Goal: Information Seeking & Learning: Understand process/instructions

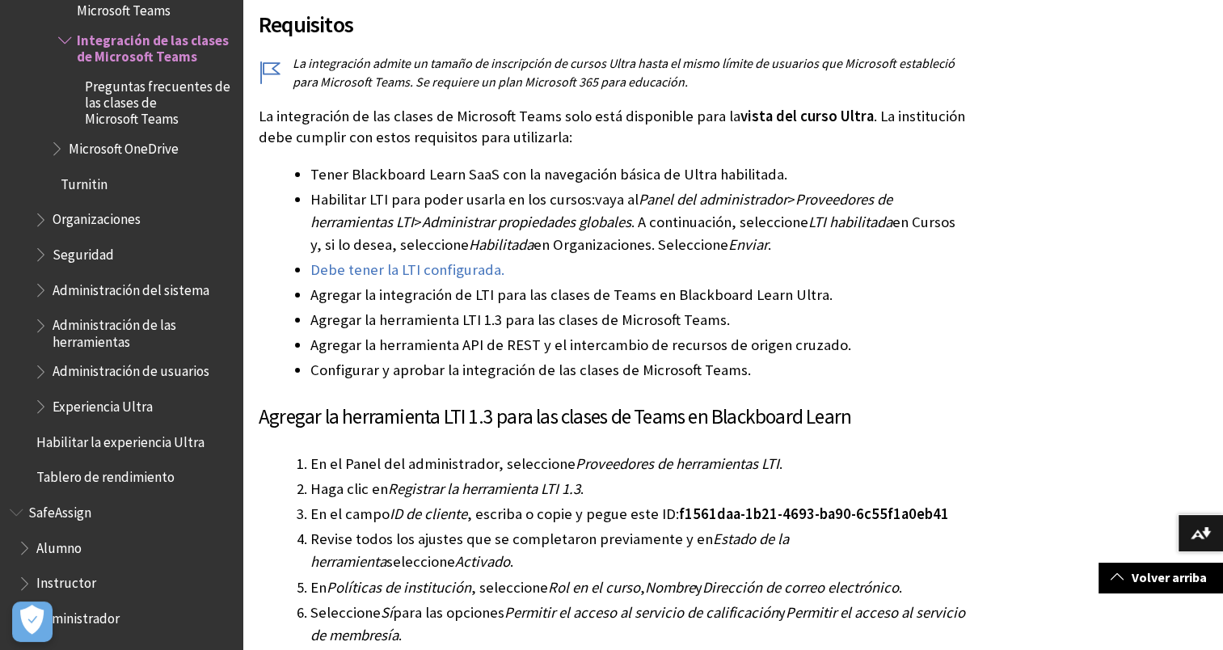
scroll to position [2466, 0]
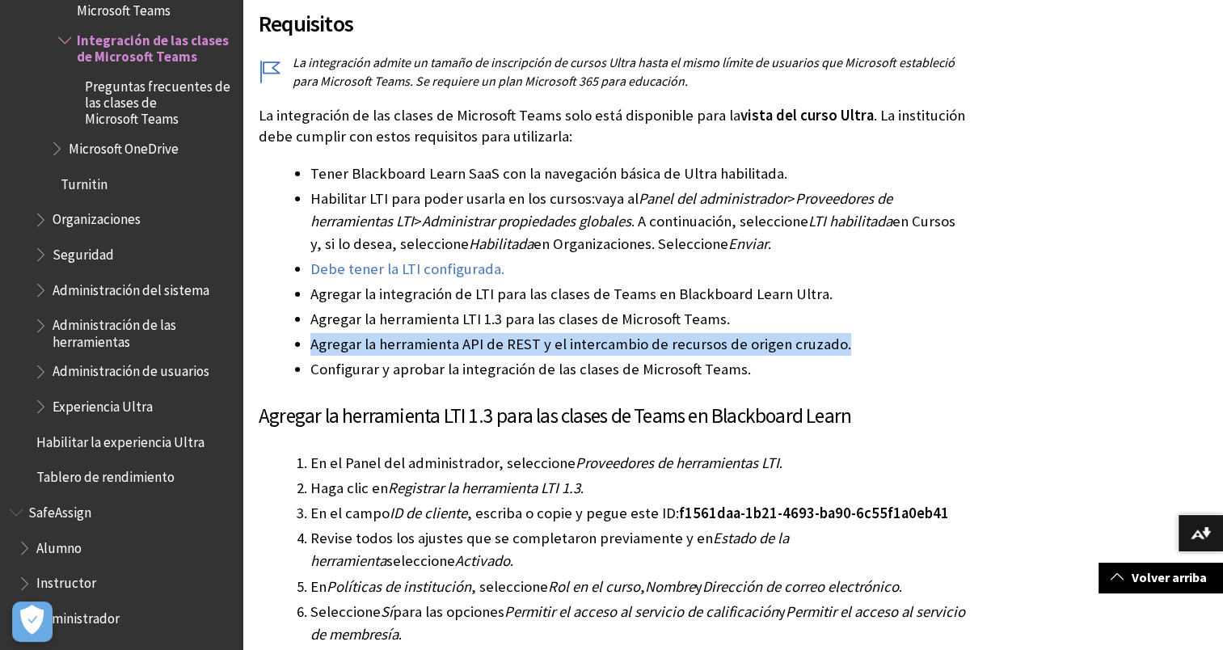
drag, startPoint x: 301, startPoint y: 312, endPoint x: 837, endPoint y: 324, distance: 536.7
click at [837, 333] on li "Agregar la herramienta API de REST y el intercambio de recursos de origen cruza…" at bounding box center [638, 344] width 657 height 23
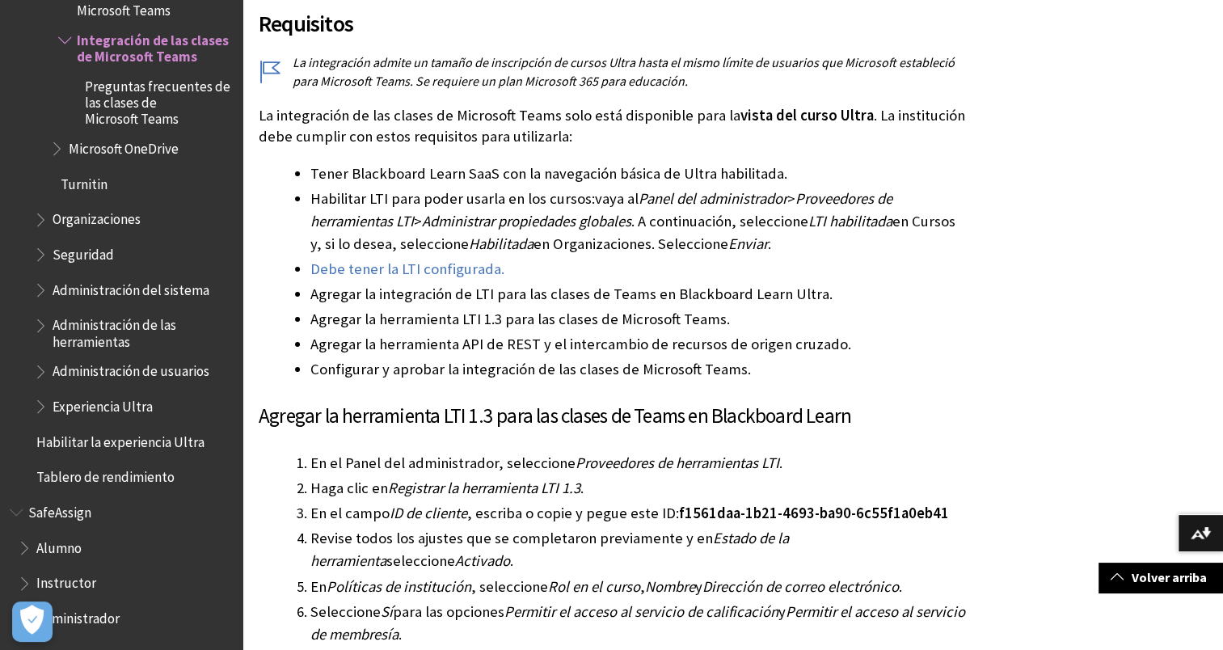
drag, startPoint x: 837, startPoint y: 324, endPoint x: 798, endPoint y: 356, distance: 50.5
click at [798, 358] on li "Configurar y aprobar la integración de las clases de Microsoft Teams." at bounding box center [638, 369] width 657 height 23
drag, startPoint x: 818, startPoint y: 342, endPoint x: 787, endPoint y: 356, distance: 33.6
click at [787, 358] on li "Configurar y aprobar la integración de las clases de Microsoft Teams." at bounding box center [638, 369] width 657 height 23
drag, startPoint x: 894, startPoint y: 319, endPoint x: 823, endPoint y: 364, distance: 84.3
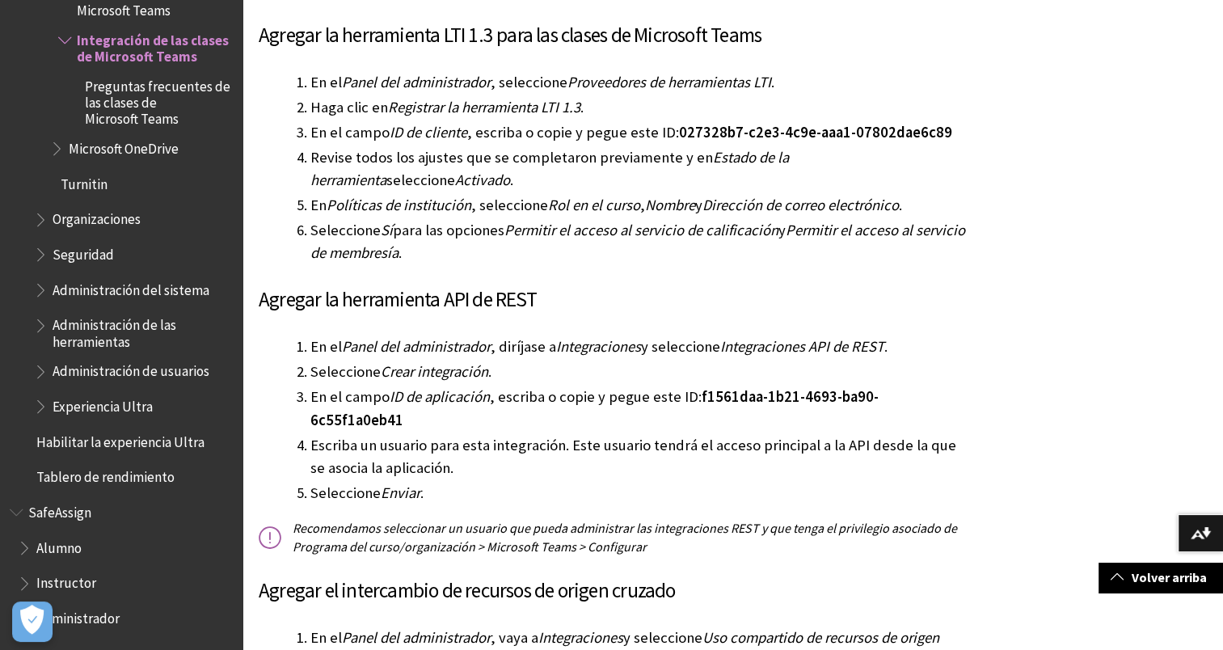
scroll to position [3112, 0]
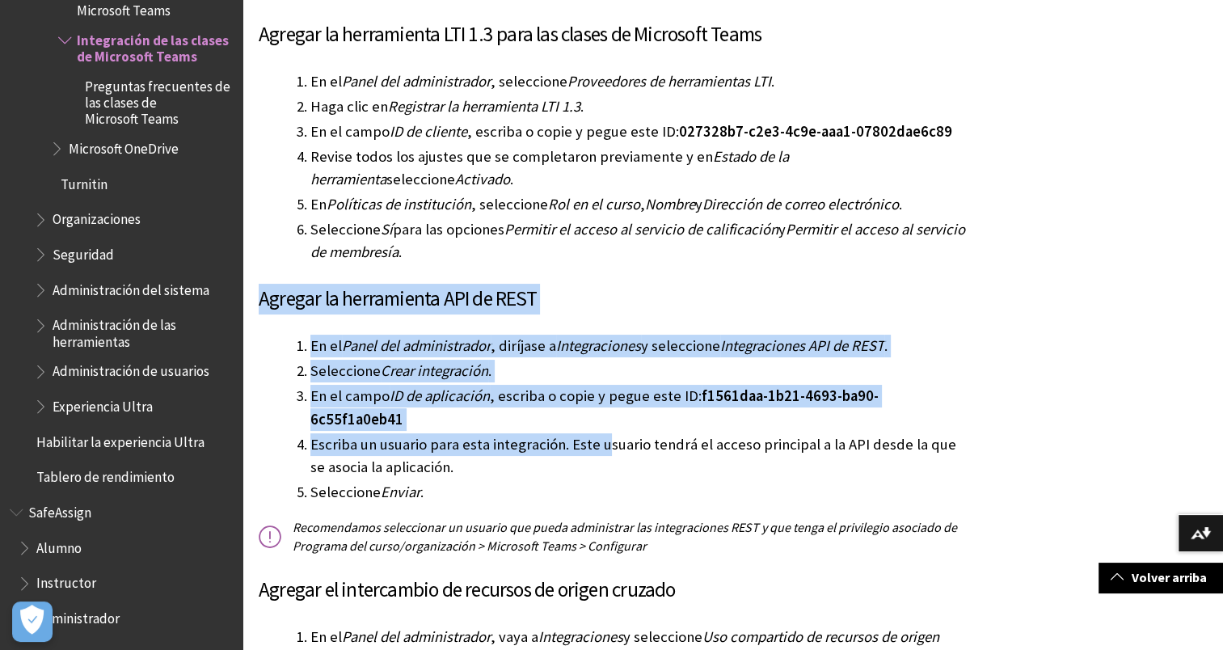
drag, startPoint x: 246, startPoint y: 272, endPoint x: 608, endPoint y: 398, distance: 382.6
drag, startPoint x: 608, startPoint y: 398, endPoint x: 842, endPoint y: 294, distance: 256.2
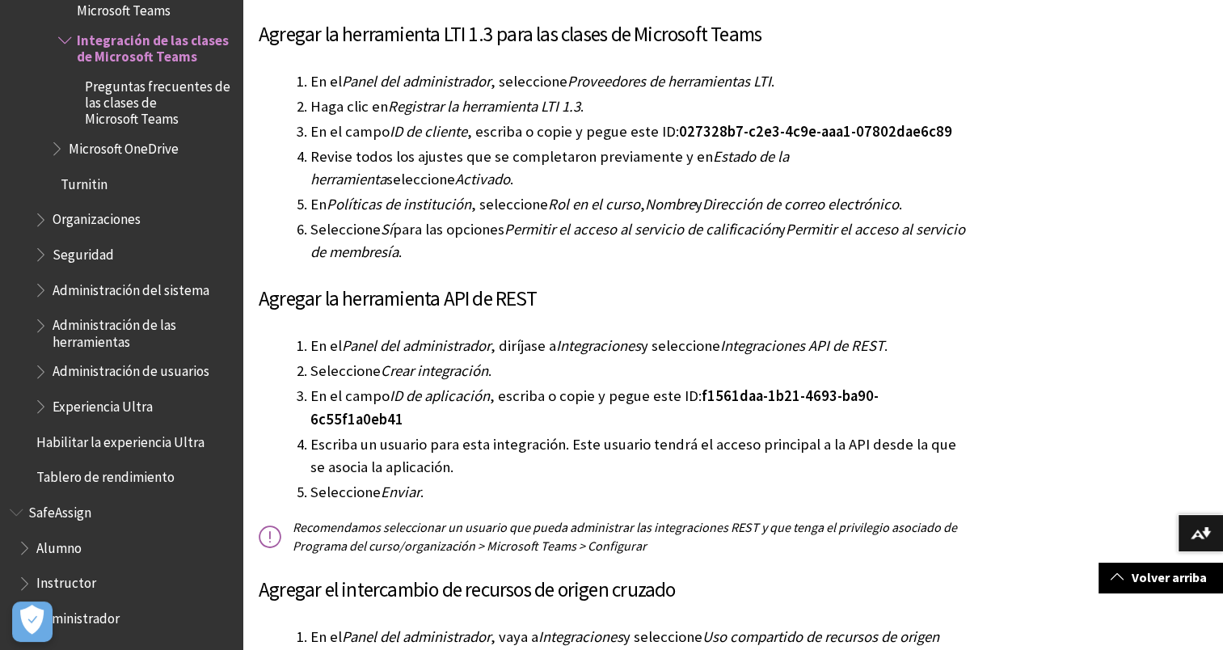
drag, startPoint x: 842, startPoint y: 294, endPoint x: 941, endPoint y: 197, distance: 138.3
click at [941, 218] on li "Seleccione Sí para las opciones Permitir el acceso al servicio de calificación …" at bounding box center [638, 240] width 657 height 45
drag, startPoint x: 929, startPoint y: 249, endPoint x: 821, endPoint y: 265, distance: 108.7
click at [821, 284] on h3 "Agregar la herramienta API de REST" at bounding box center [613, 299] width 709 height 31
drag, startPoint x: 821, startPoint y: 265, endPoint x: 985, endPoint y: 220, distance: 170.2
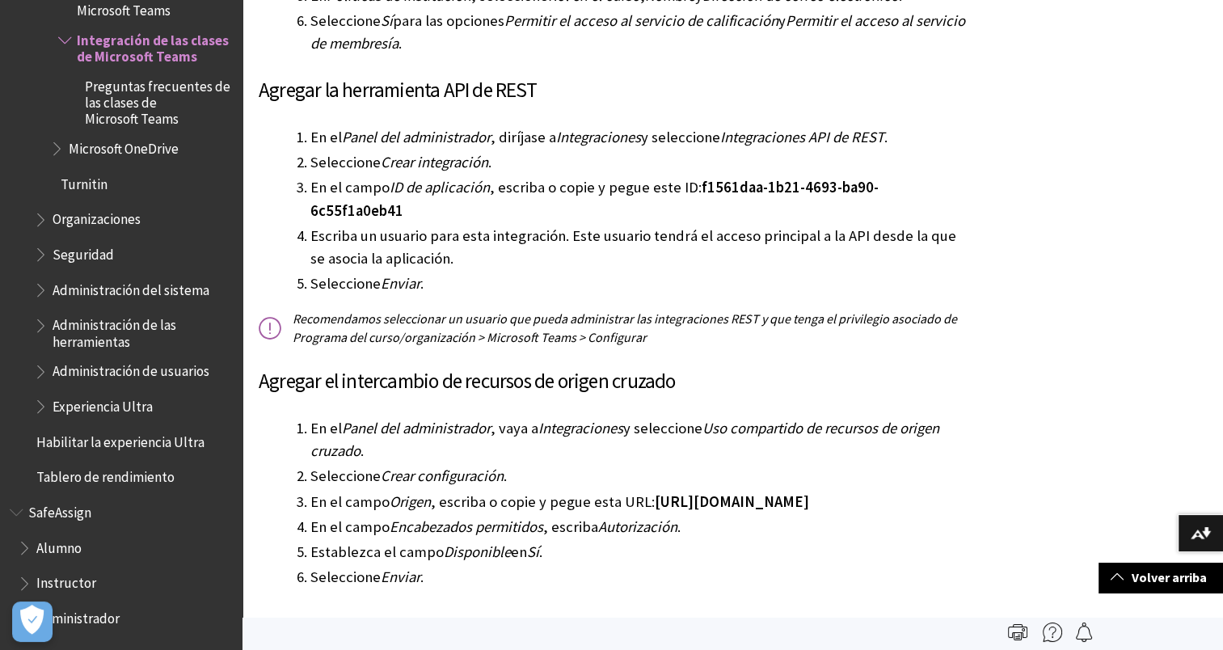
scroll to position [3320, 0]
drag, startPoint x: 696, startPoint y: 168, endPoint x: 961, endPoint y: 170, distance: 265.1
click at [961, 177] on li "En el campo ID de aplicación , escriba o copie y pegue este ID: f1561daa-1b21-4…" at bounding box center [638, 199] width 657 height 45
copy span "f1561daa-1b21-4693-ba90-6c55f1a0eb41"
click at [677, 273] on li "Seleccione Enviar ." at bounding box center [638, 284] width 657 height 23
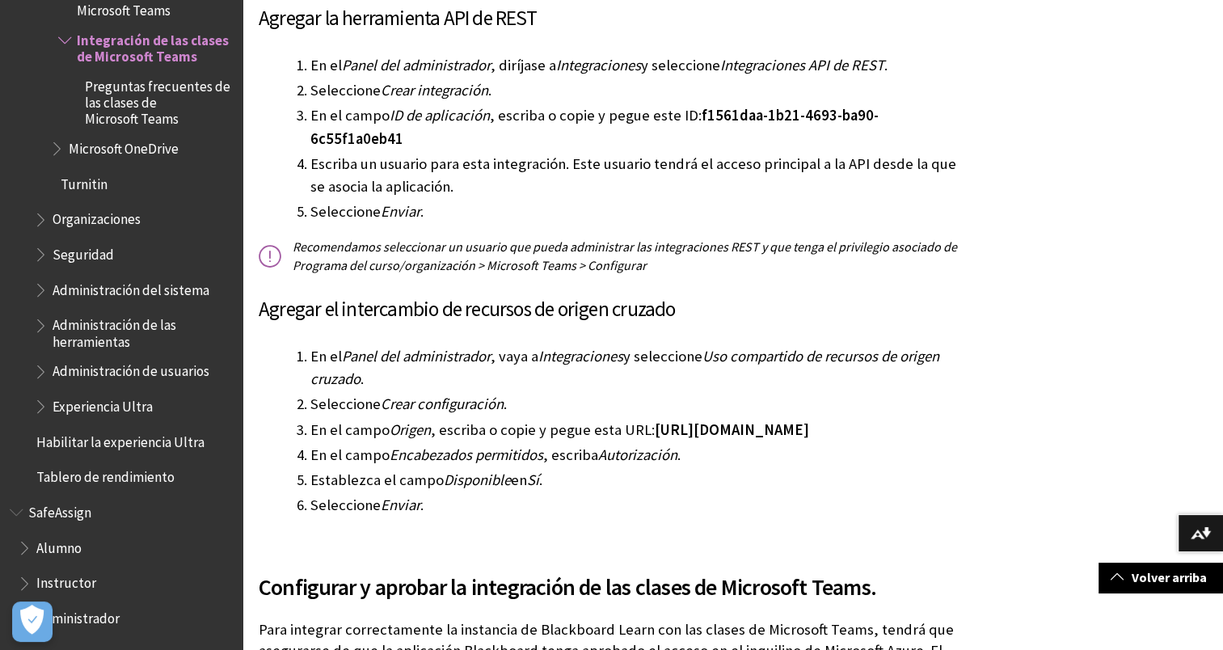
scroll to position [3394, 0]
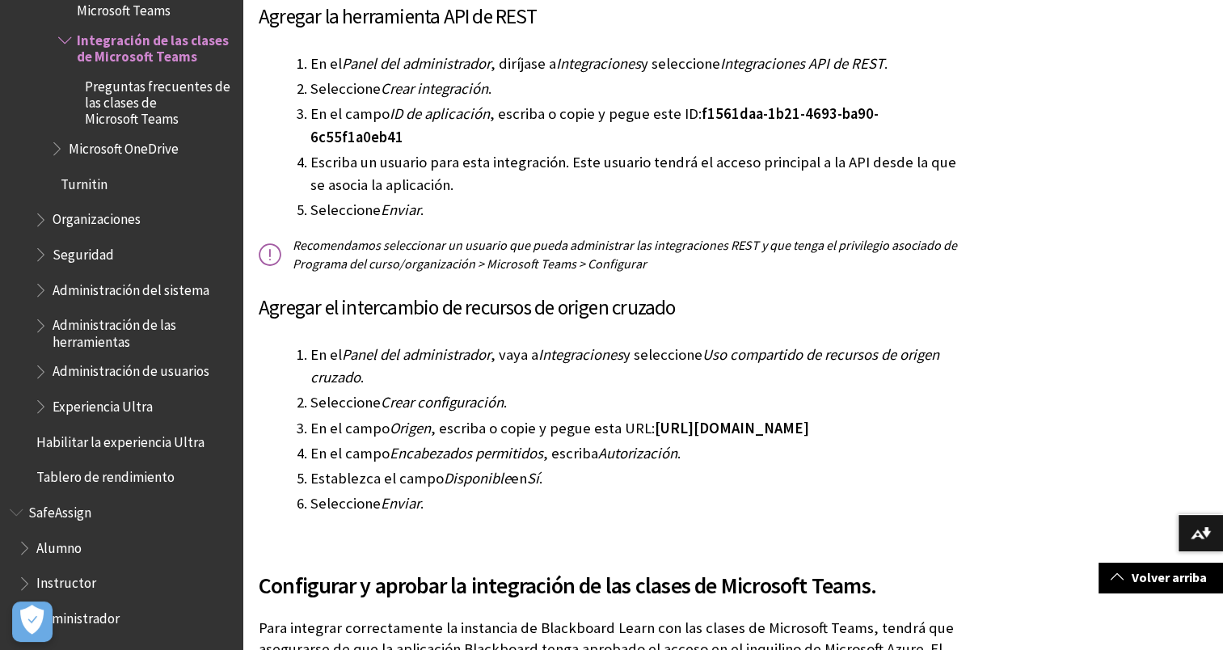
click at [828, 417] on li "En el campo Origen , escriba o copie y pegue esta URL: https://bb-ms-teams-ultr…" at bounding box center [638, 428] width 657 height 23
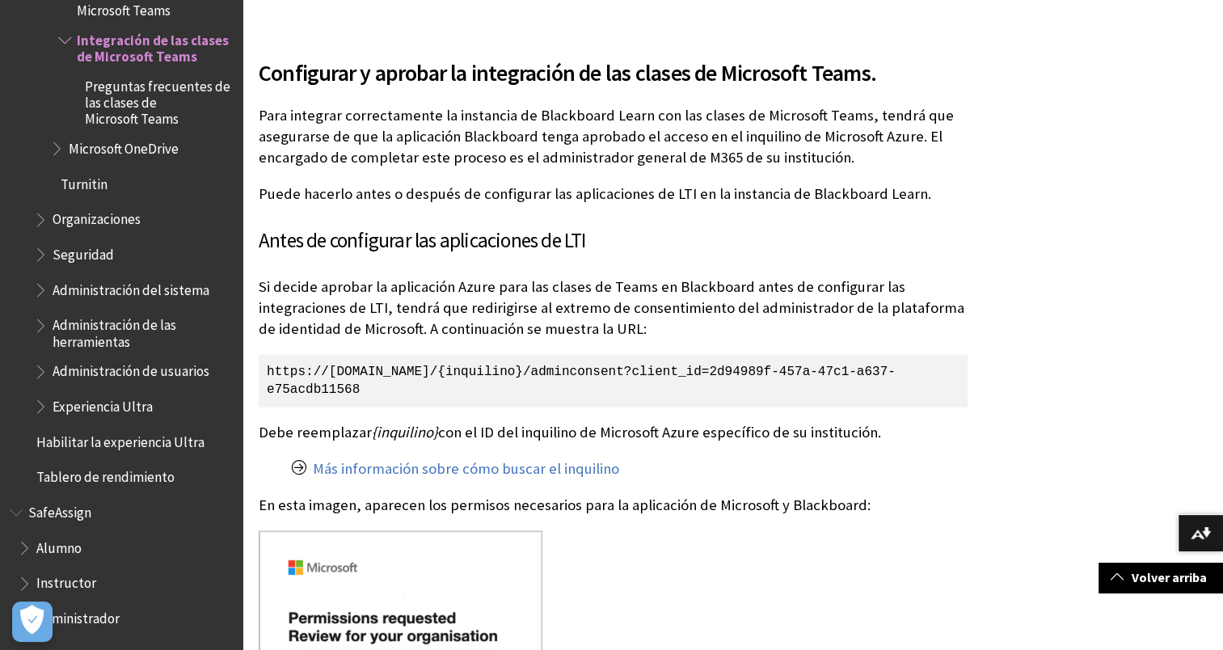
scroll to position [3907, 0]
drag, startPoint x: 1043, startPoint y: 139, endPoint x: 1080, endPoint y: 53, distance: 93.8
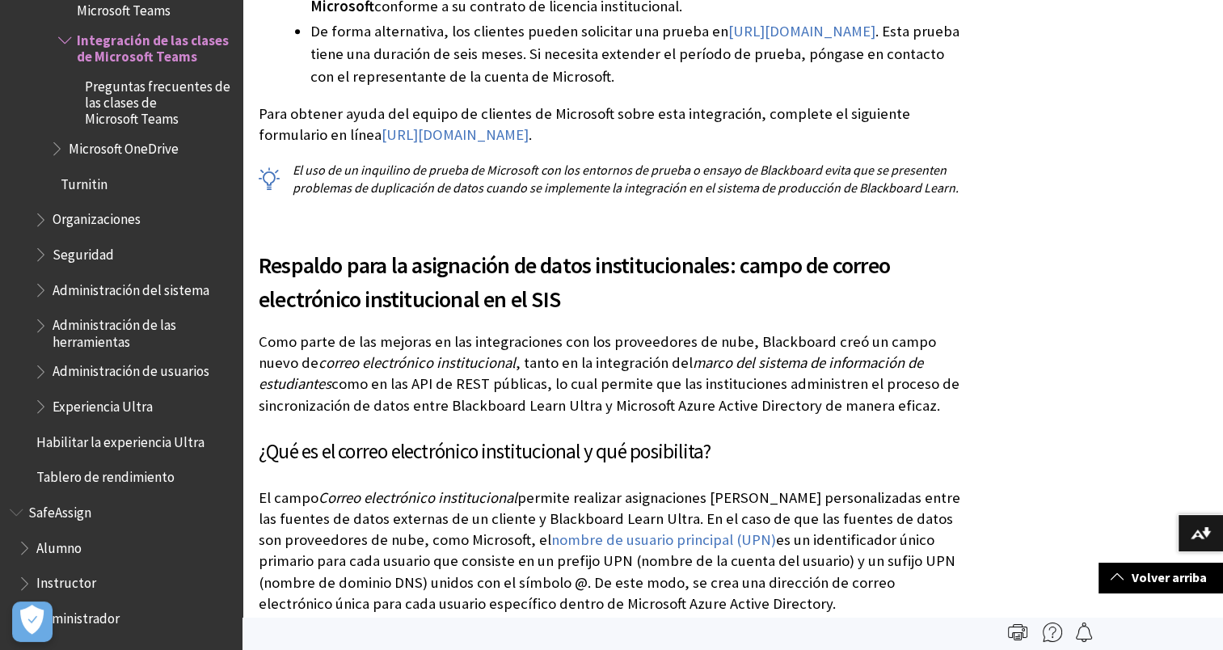
scroll to position [0, 0]
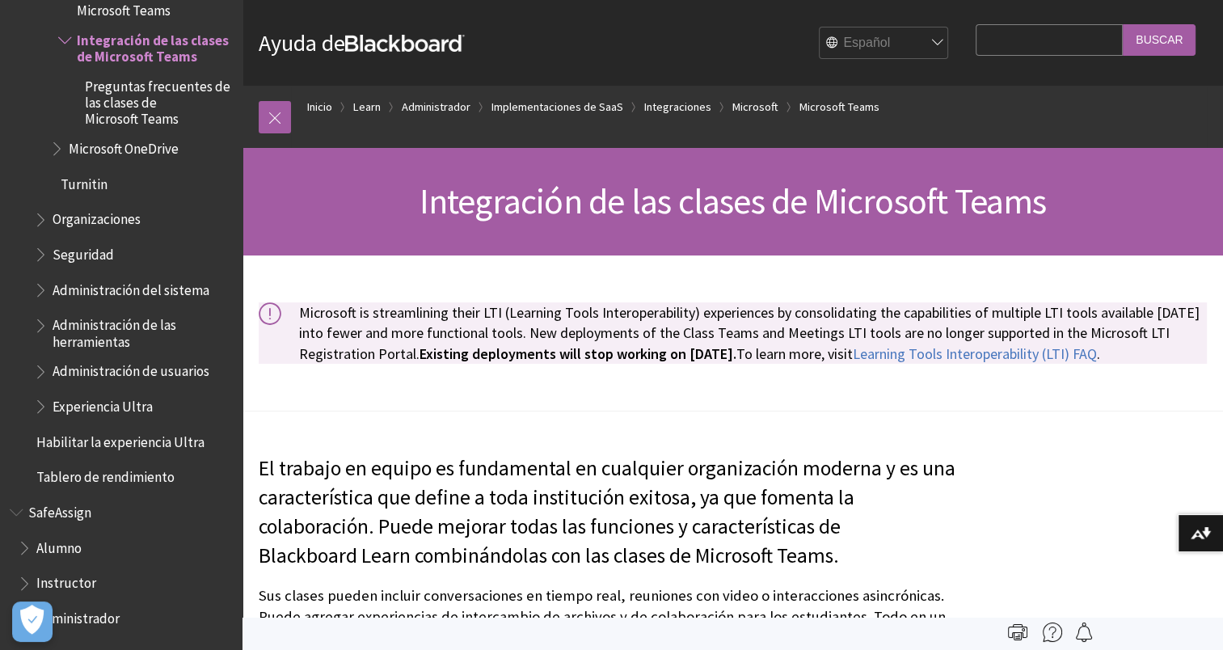
click at [895, 45] on select "English عربية Català Cymraeg Deutsch Español Suomi Français עברית Italiano 日本語 …" at bounding box center [883, 43] width 129 height 32
select select "/Learn/Administrator/SaaS/Integrations/Microsoft_Education/Integrate_LTI"
click at [819, 27] on select "English عربية Català Cymraeg Deutsch Español Suomi Français עברית Italiano 日本語 …" at bounding box center [883, 43] width 129 height 32
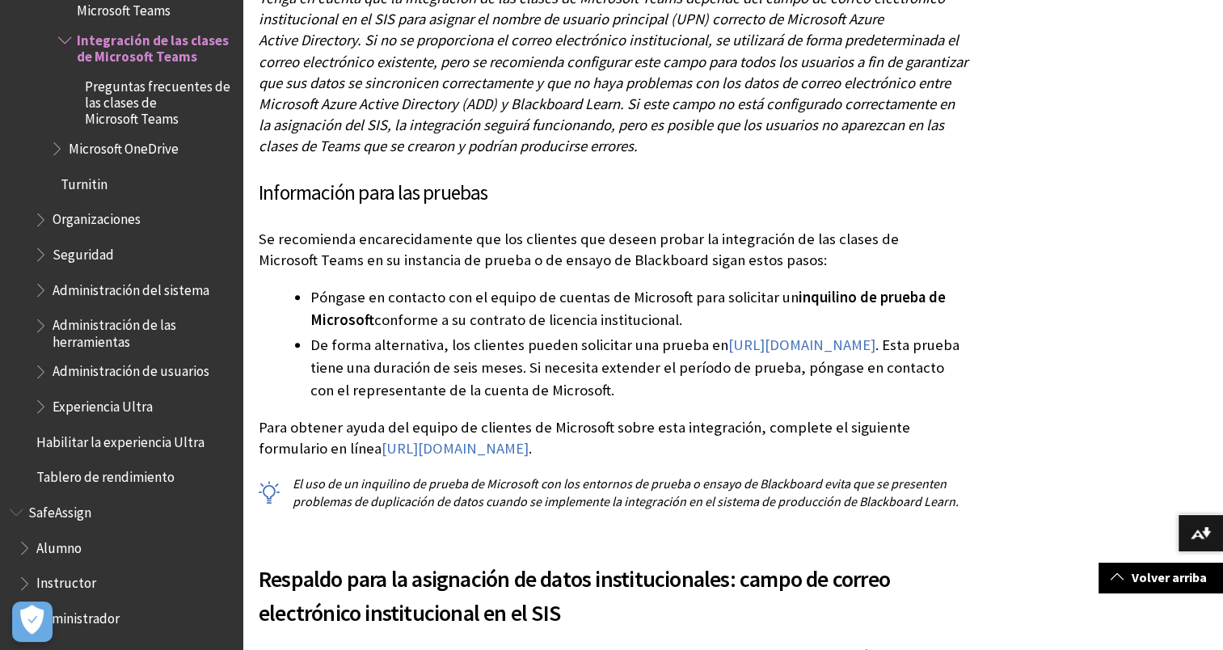
scroll to position [1343, 0]
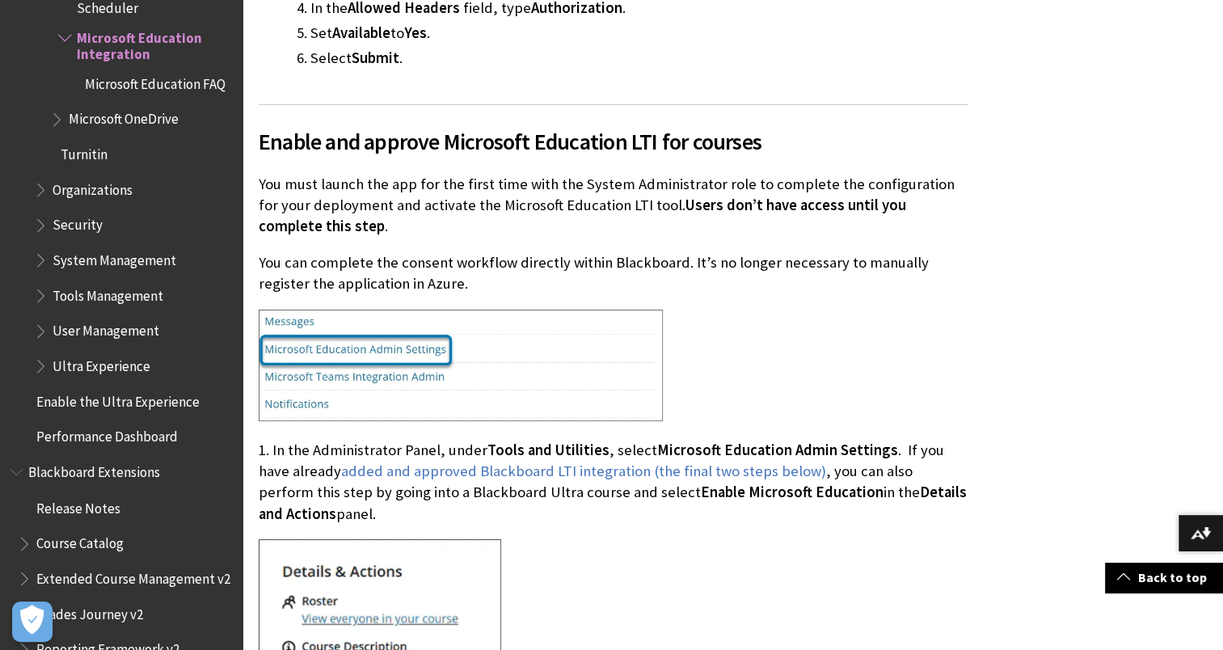
scroll to position [6051, 0]
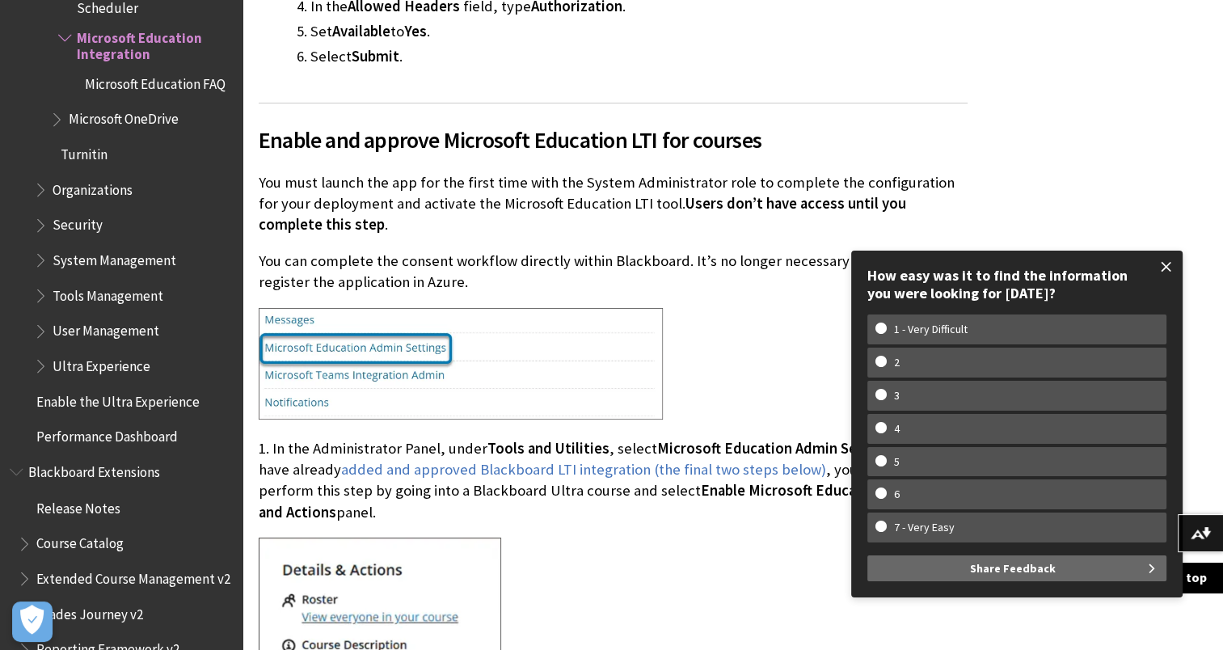
click at [1170, 263] on span at bounding box center [1166, 267] width 34 height 34
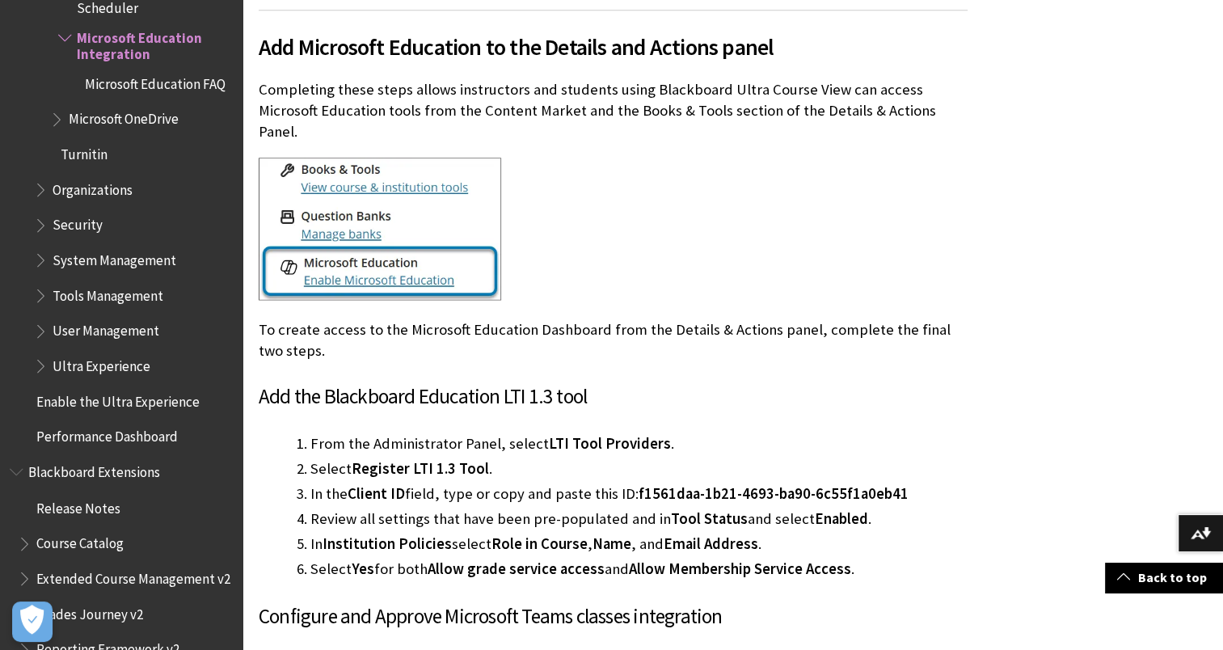
scroll to position [8314, 0]
click at [911, 339] on p "To create access to the Microsoft Education Dashboard from the Details & Action…" at bounding box center [613, 339] width 709 height 42
drag, startPoint x: 312, startPoint y: 475, endPoint x: 453, endPoint y: 483, distance: 140.8
click at [453, 483] on li "In the Client ID field, type or copy and paste this ID: f1561daa-1b21-4693-ba90…" at bounding box center [638, 493] width 657 height 23
drag, startPoint x: 453, startPoint y: 483, endPoint x: 504, endPoint y: 483, distance: 51.7
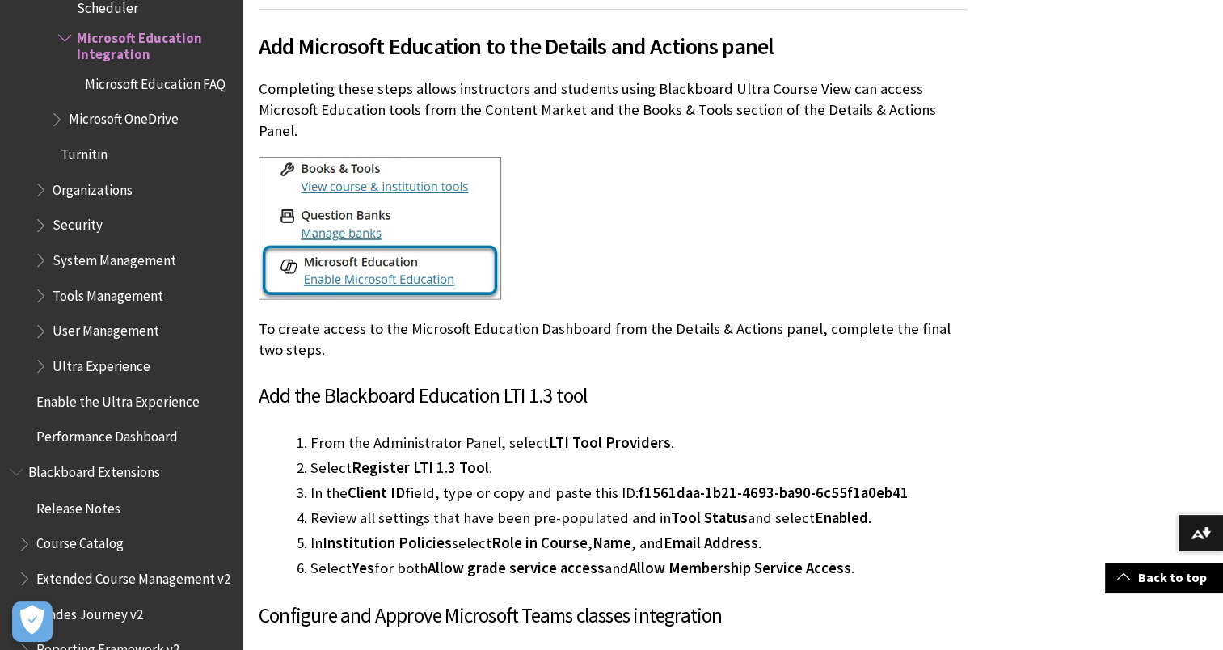
click at [504, 483] on li "In the Client ID field, type or copy and paste this ID: f1561daa-1b21-4693-ba90…" at bounding box center [638, 493] width 657 height 23
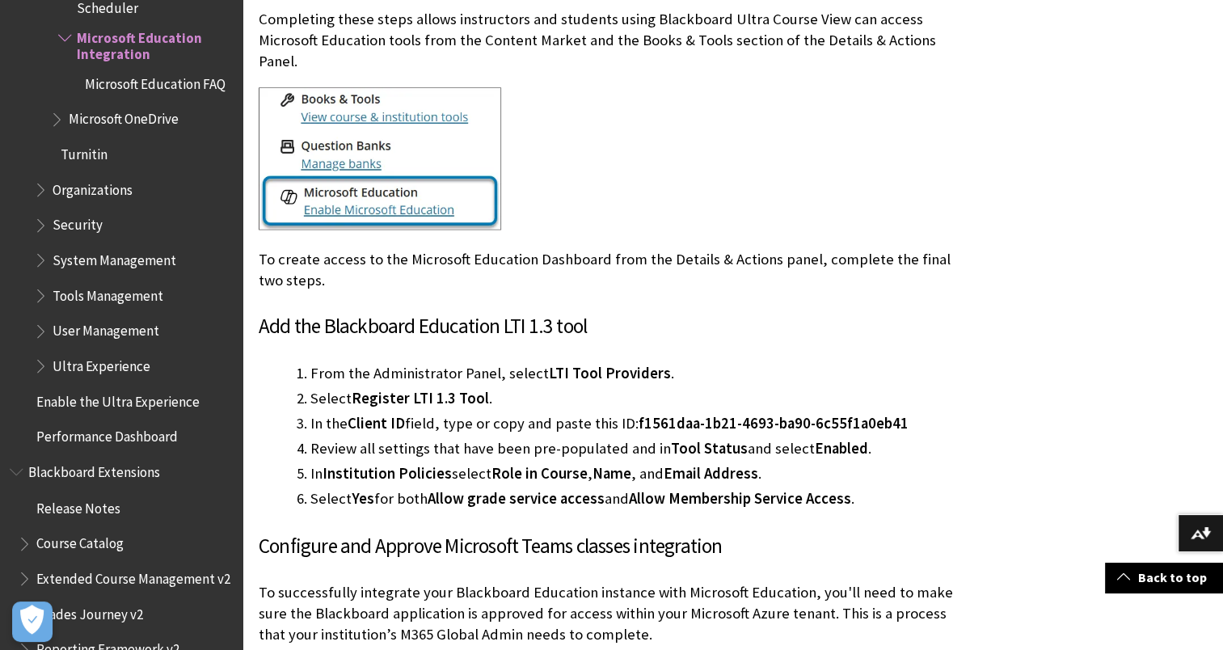
scroll to position [8384, 0]
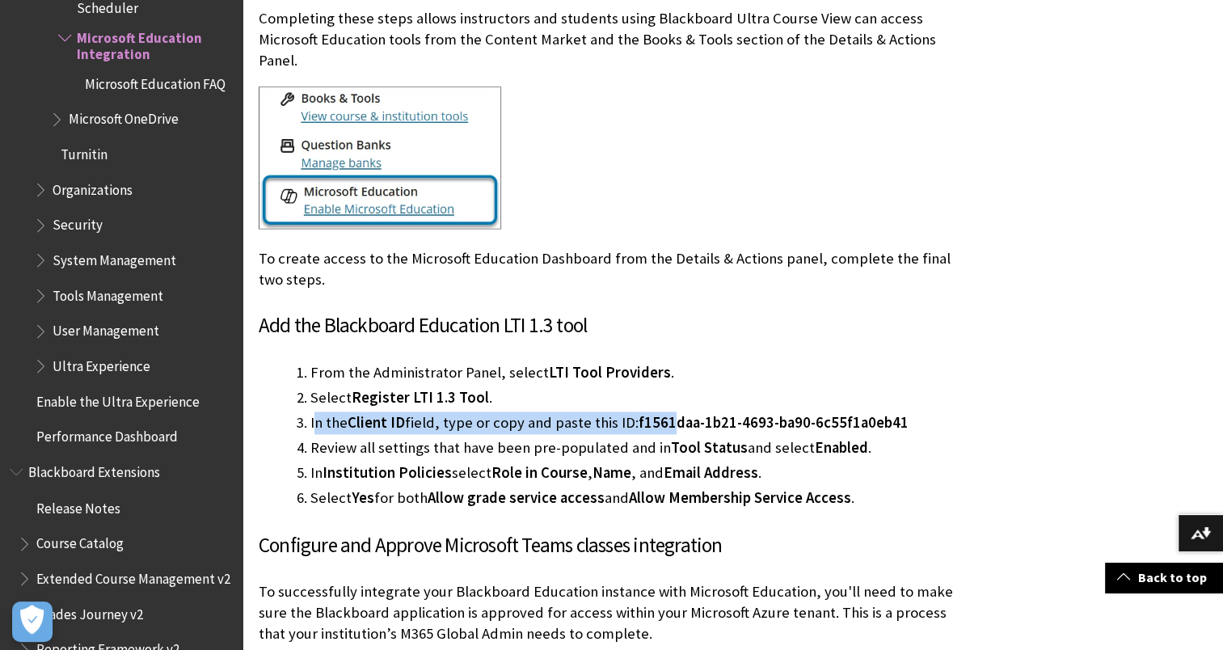
drag, startPoint x: 314, startPoint y: 404, endPoint x: 673, endPoint y: 414, distance: 359.7
click at [673, 414] on li "In the Client ID field, type or copy and paste this ID: f1561daa-1b21-4693-ba90…" at bounding box center [638, 422] width 657 height 23
drag, startPoint x: 673, startPoint y: 414, endPoint x: 579, endPoint y: 398, distance: 95.8
click at [579, 411] on li "In the Client ID field, type or copy and paste this ID: f1561daa-1b21-4693-ba90…" at bounding box center [638, 422] width 657 height 23
click at [646, 413] on li "In the Client ID field, type or copy and paste this ID: f1561daa-1b21-4693-ba90…" at bounding box center [638, 422] width 657 height 23
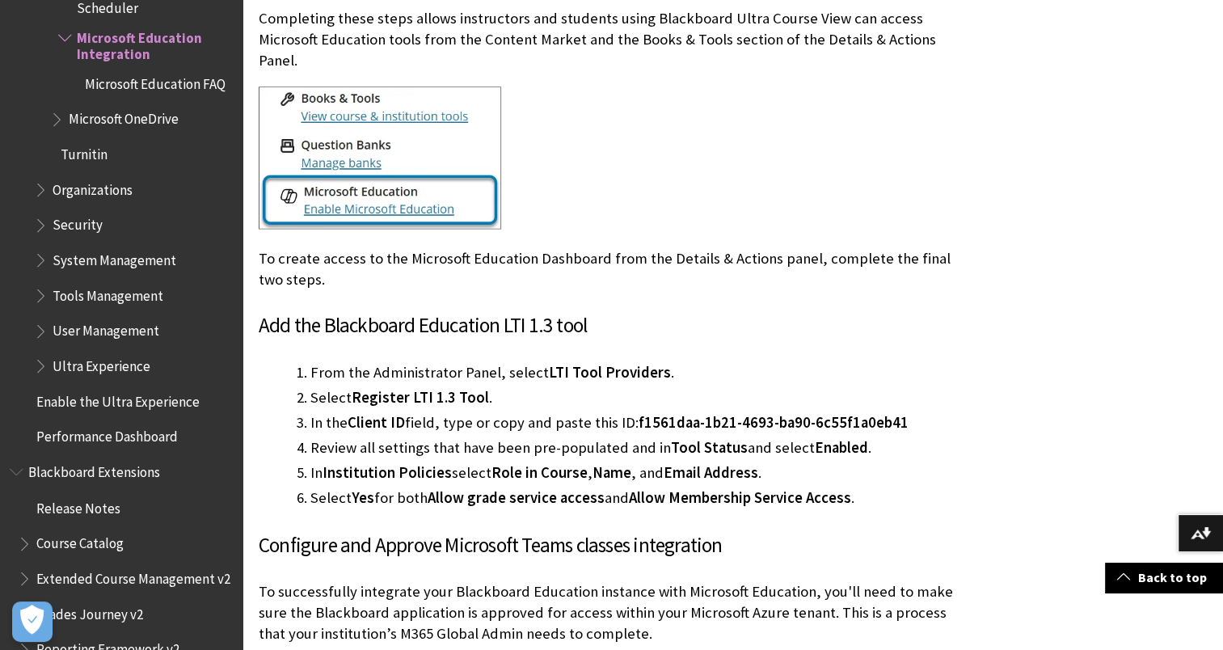
click at [638, 413] on span "f1561daa-1b21-4693-ba90-6c55f1a0eb41" at bounding box center [773, 422] width 270 height 19
drag, startPoint x: 636, startPoint y: 400, endPoint x: 896, endPoint y: 403, distance: 260.2
click at [896, 413] on span "f1561daa-1b21-4693-ba90-6c55f1a0eb41" at bounding box center [773, 422] width 270 height 19
copy span "f1561daa-1b21-4693-ba90-6c55f1a0eb41"
click at [942, 361] on li "From the Administrator Panel, select LTI Tool Providers ." at bounding box center [638, 372] width 657 height 23
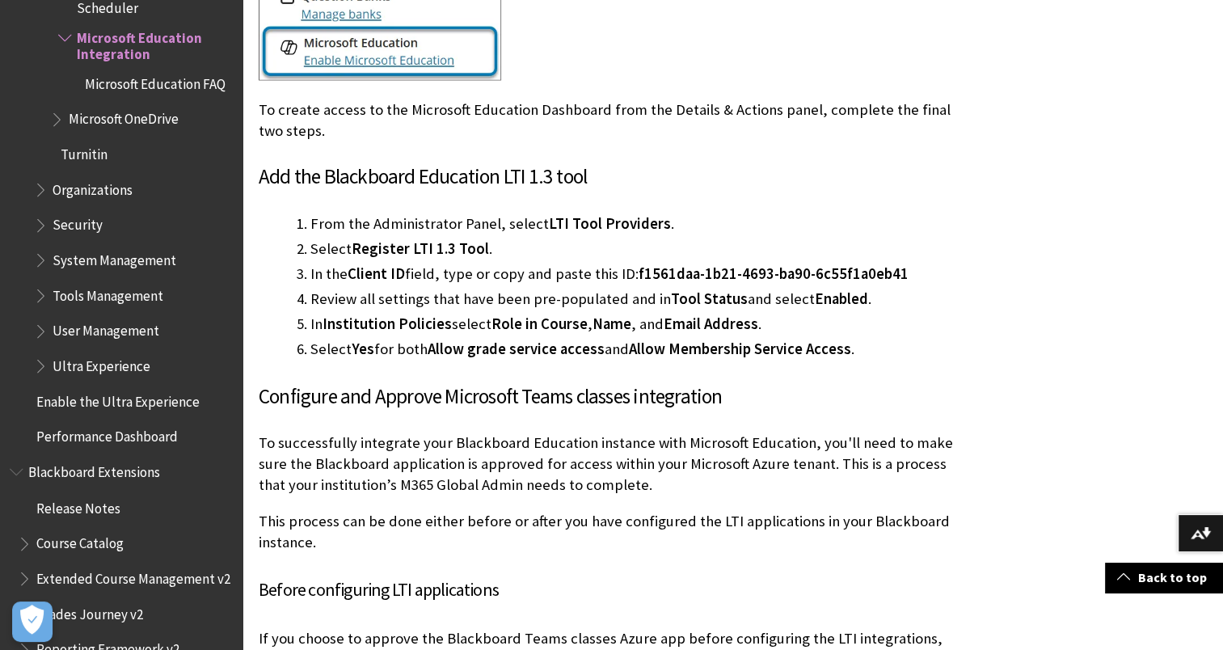
scroll to position [8534, 0]
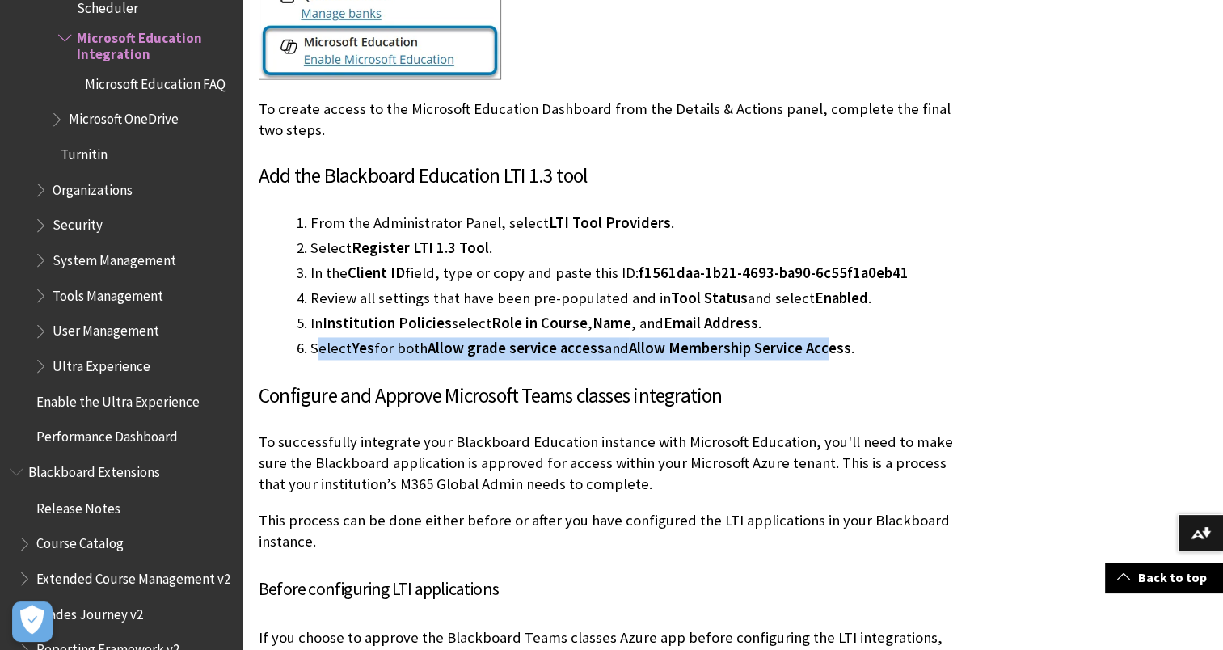
drag, startPoint x: 316, startPoint y: 326, endPoint x: 828, endPoint y: 339, distance: 512.5
click at [827, 339] on li "Select Yes for both Allow grade service access and Allow Membership Service Acc…" at bounding box center [638, 348] width 657 height 23
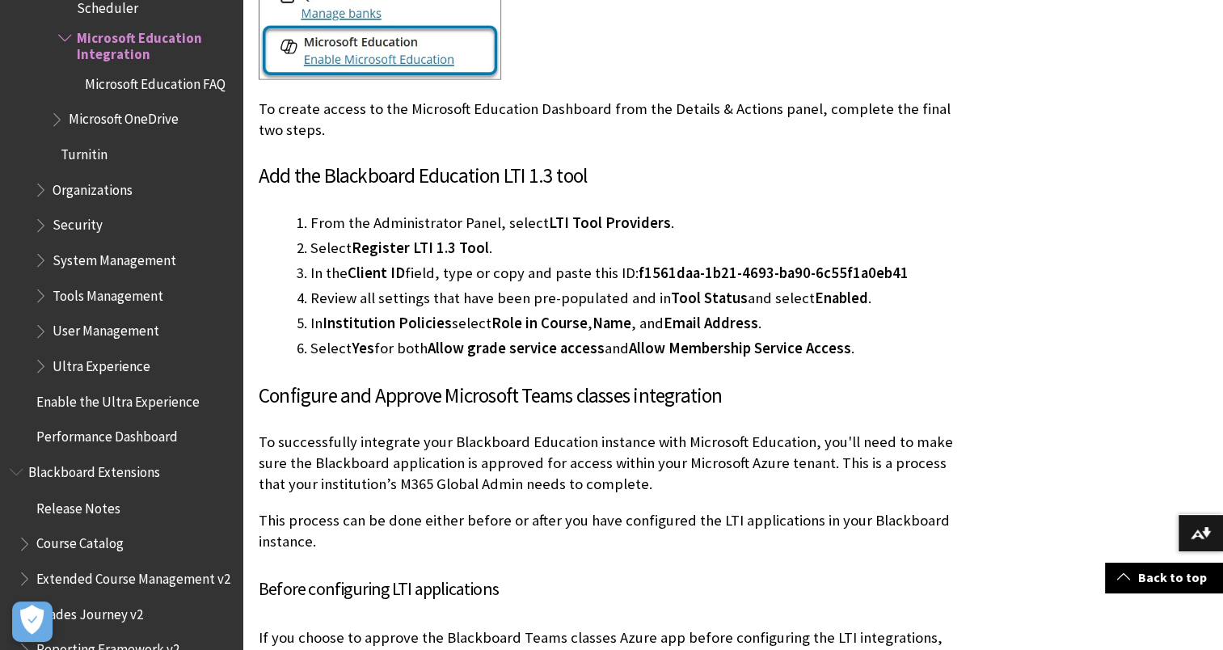
drag, startPoint x: 828, startPoint y: 339, endPoint x: 879, endPoint y: 333, distance: 51.3
click at [879, 337] on li "Select Yes for both Allow grade service access and Allow Membership Service Acc…" at bounding box center [638, 348] width 657 height 23
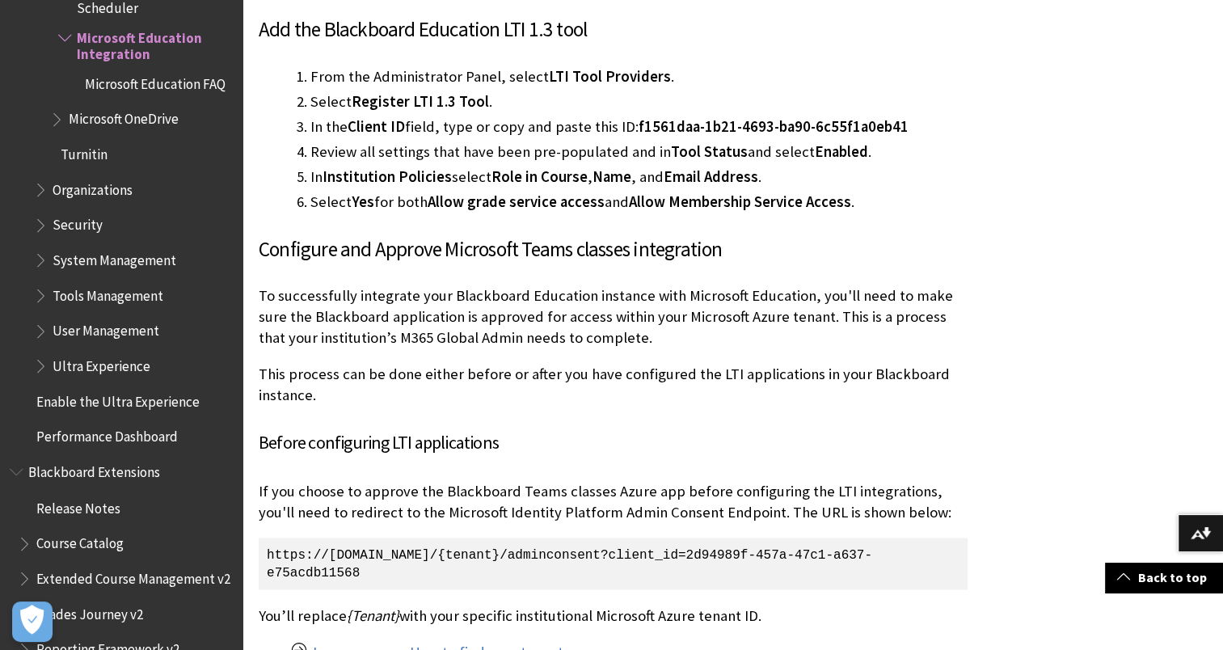
scroll to position [8681, 0]
